Goal: Use online tool/utility: Utilize a website feature to perform a specific function

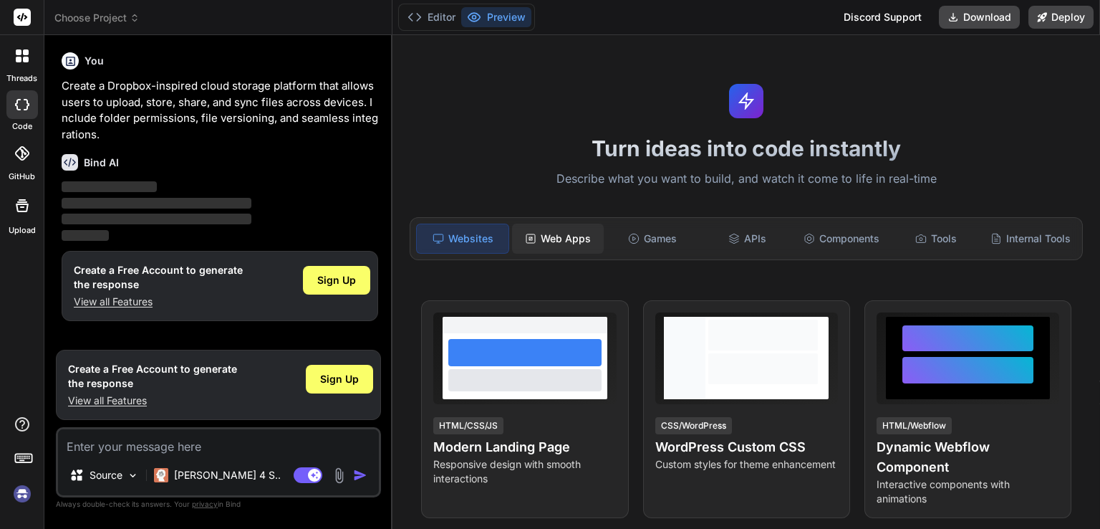
type textarea "x"
click at [22, 497] on img at bounding box center [22, 493] width 24 height 24
